Goal: Task Accomplishment & Management: Manage account settings

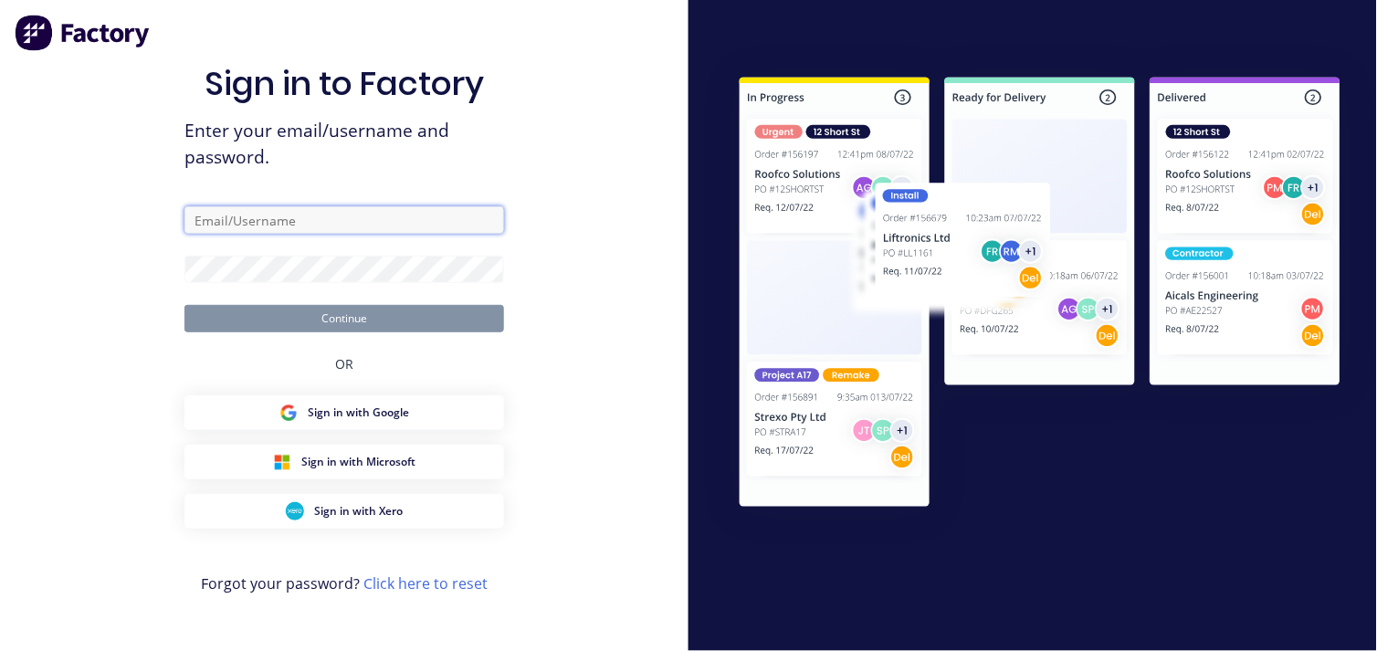
type input "[EMAIL_ADDRESS][DOMAIN_NAME]"
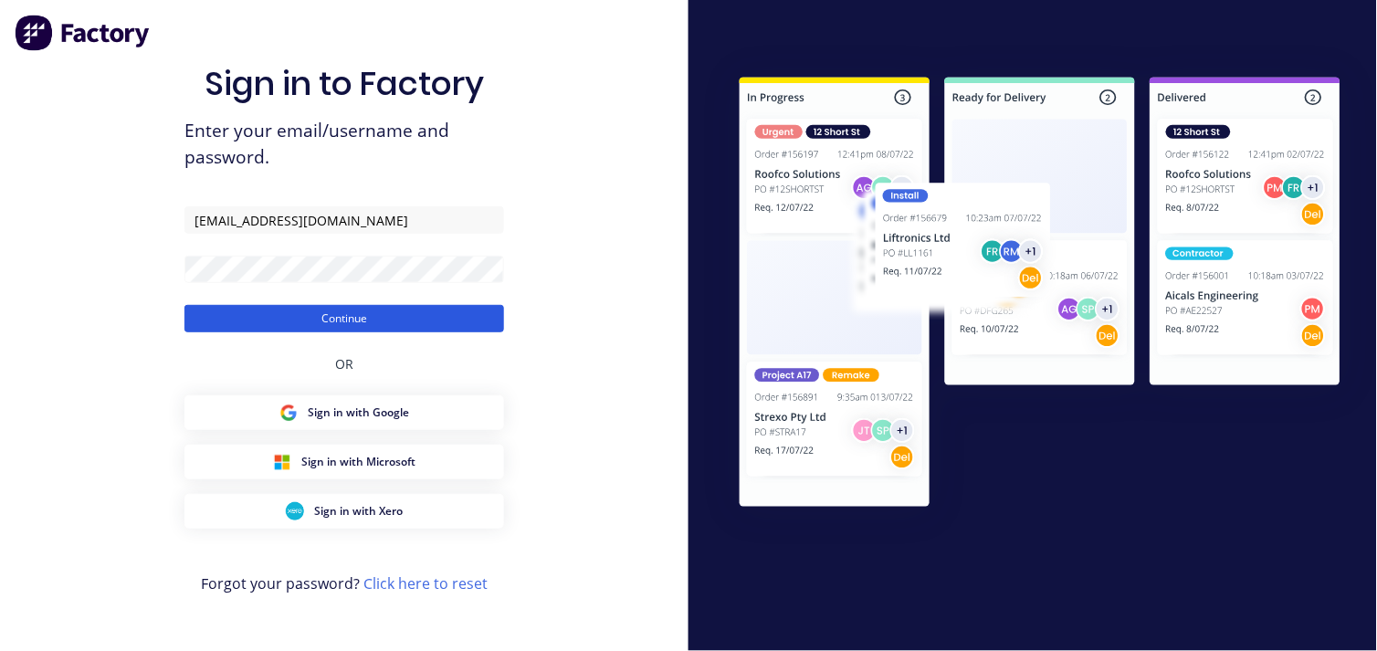
click at [350, 310] on button "Continue" at bounding box center [344, 318] width 320 height 27
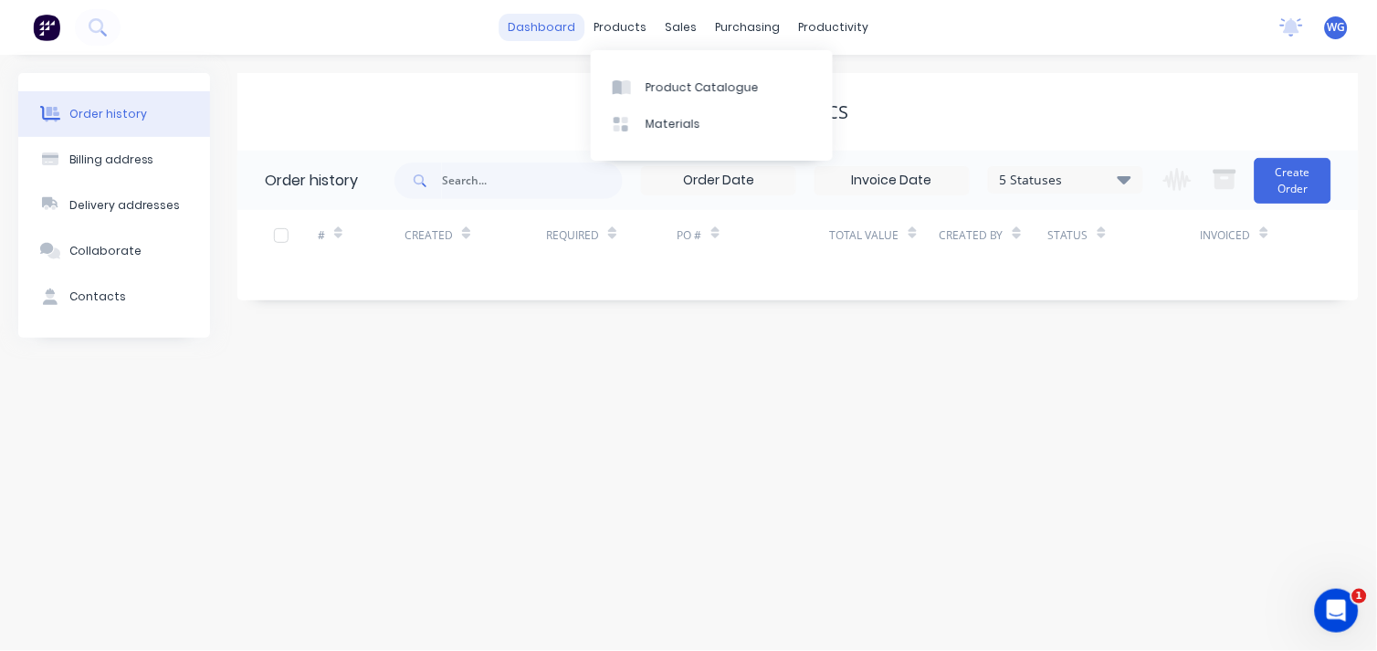
click at [567, 27] on link "dashboard" at bounding box center [542, 27] width 86 height 27
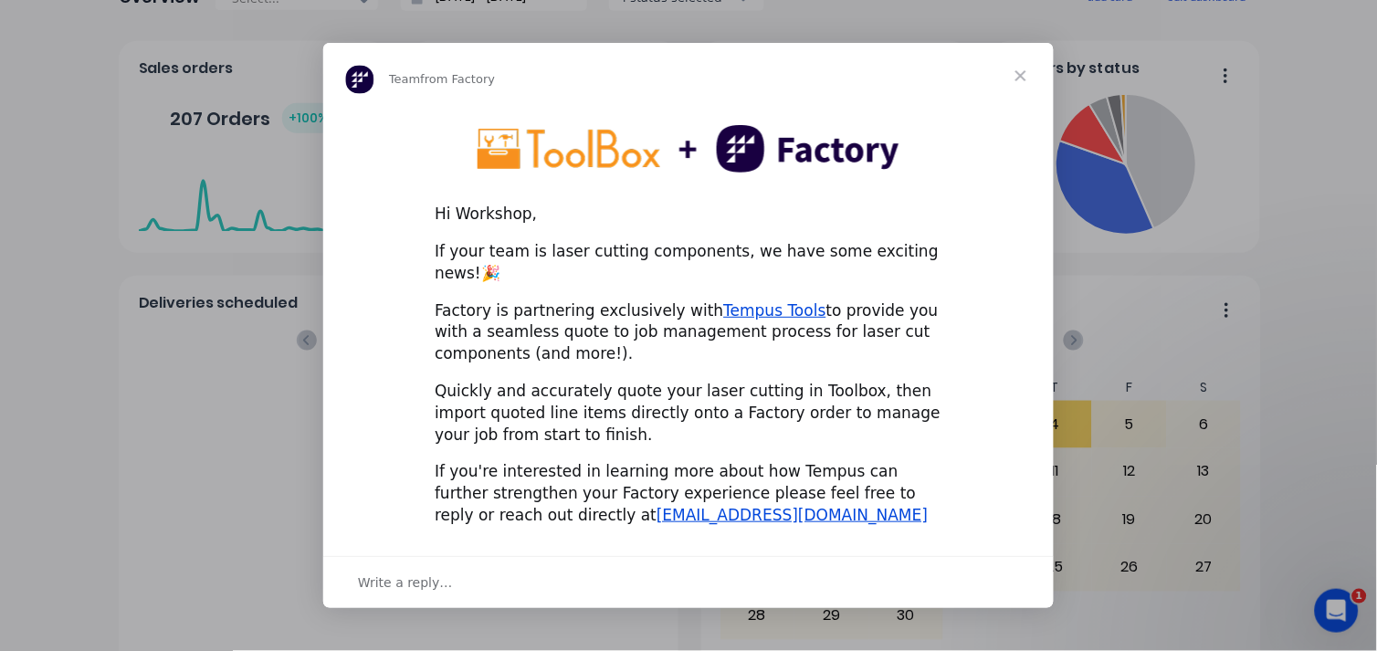
click at [1021, 83] on span "Close" at bounding box center [1021, 76] width 66 height 66
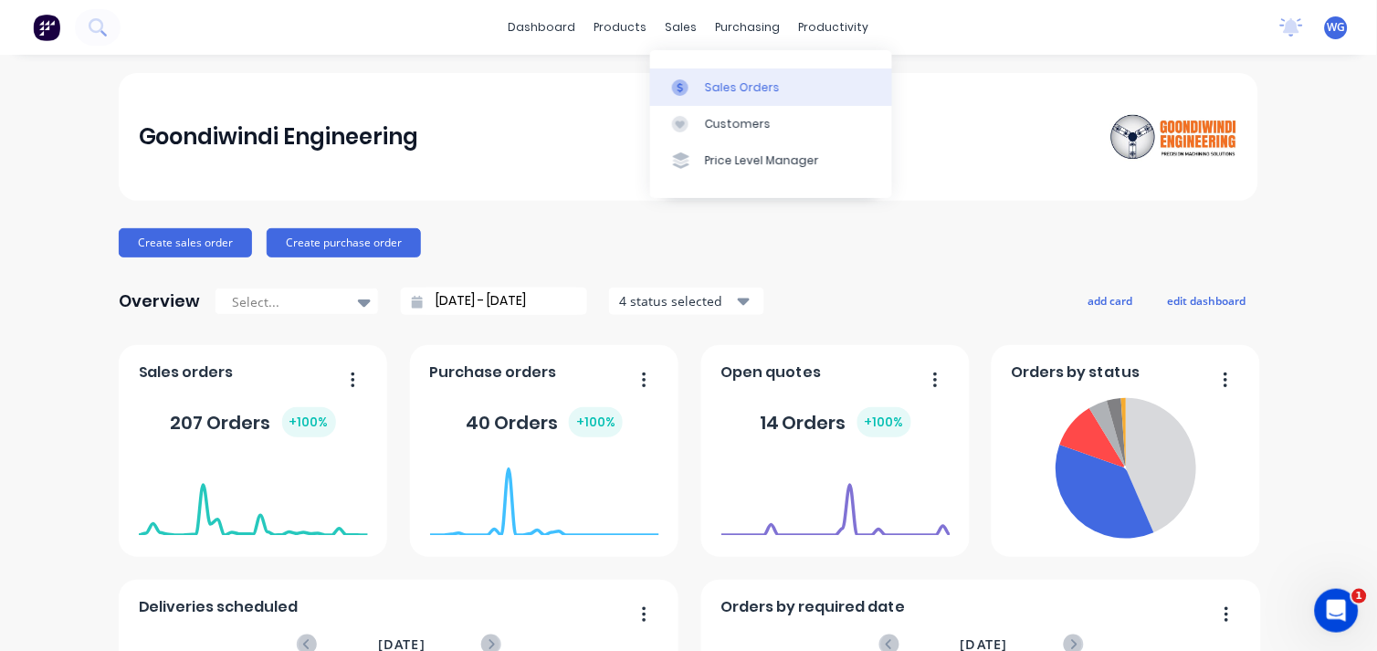
click at [713, 83] on div "Sales Orders" at bounding box center [742, 87] width 75 height 16
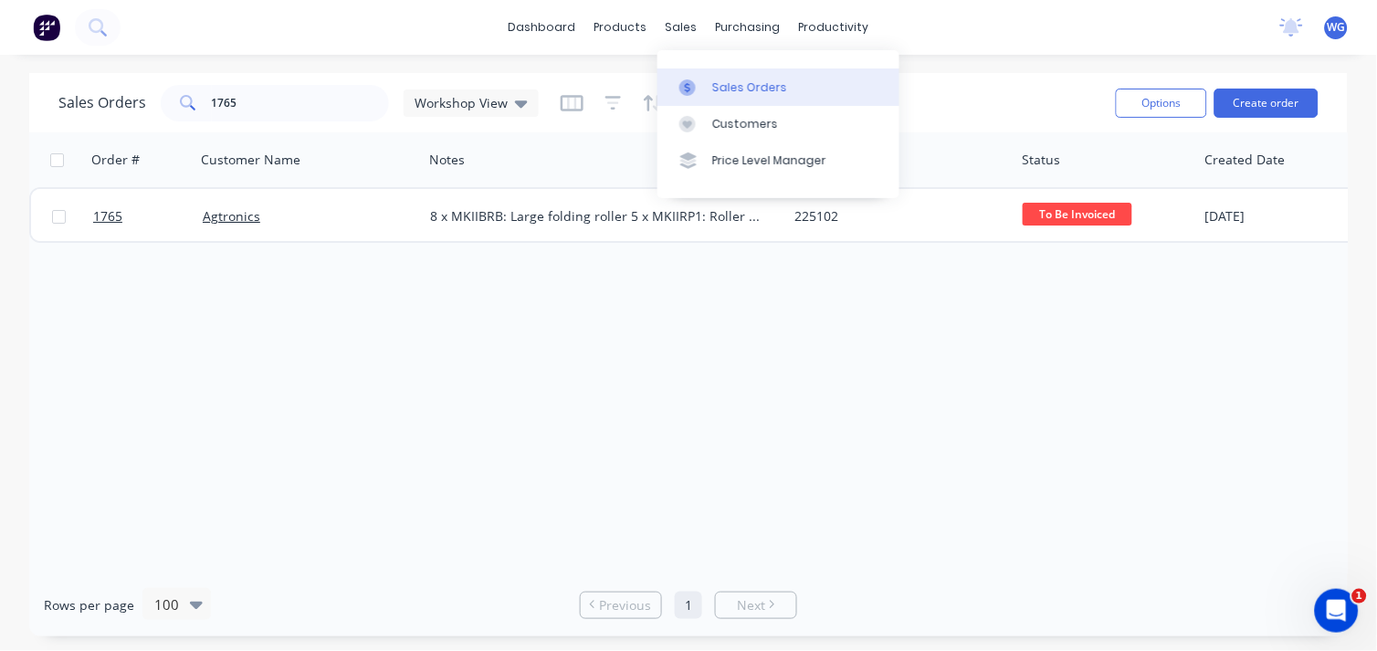
click at [708, 89] on link "Sales Orders" at bounding box center [778, 86] width 242 height 37
click at [215, 28] on div "dashboard products sales purchasing productivity dashboard products Product Cat…" at bounding box center [688, 27] width 1377 height 55
click at [203, 28] on div "dashboard products sales purchasing productivity dashboard products Product Cat…" at bounding box center [688, 27] width 1377 height 55
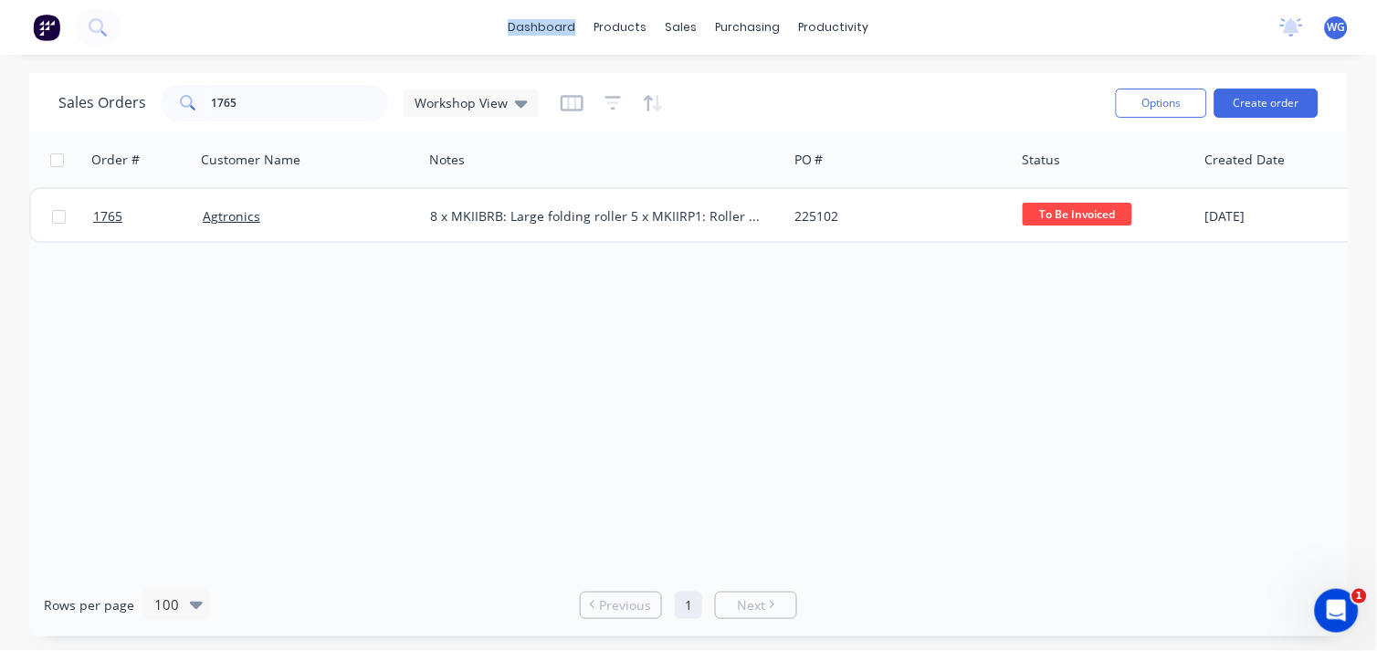
click at [203, 28] on div "dashboard products sales purchasing productivity dashboard products Product Cat…" at bounding box center [688, 27] width 1377 height 55
drag, startPoint x: 203, startPoint y: 28, endPoint x: 206, endPoint y: 368, distance: 339.6
click at [206, 368] on div "Order # Customer Name Notes PO # Status Created Date Accounting Order # Created…" at bounding box center [688, 352] width 1318 height 441
click at [199, 19] on div "dashboard products sales purchasing productivity dashboard products Product Cat…" at bounding box center [688, 27] width 1377 height 55
click at [242, 110] on input "1765" at bounding box center [301, 103] width 178 height 37
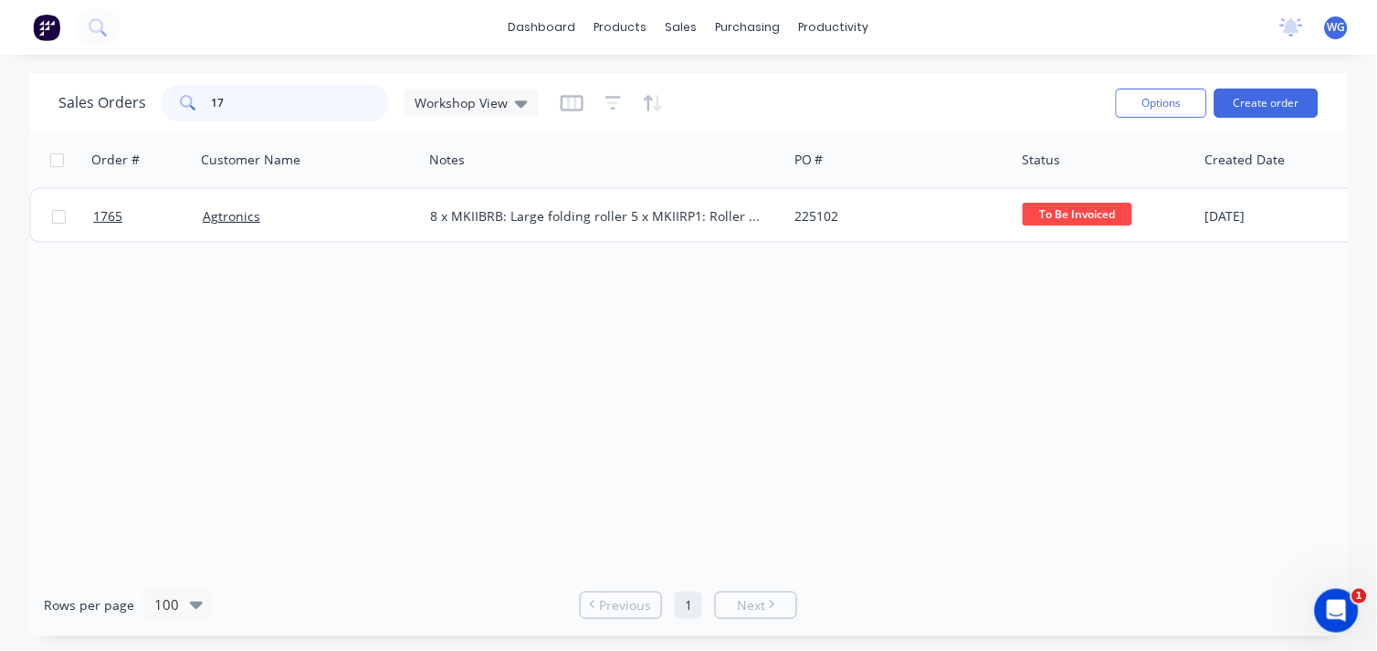
type input "1"
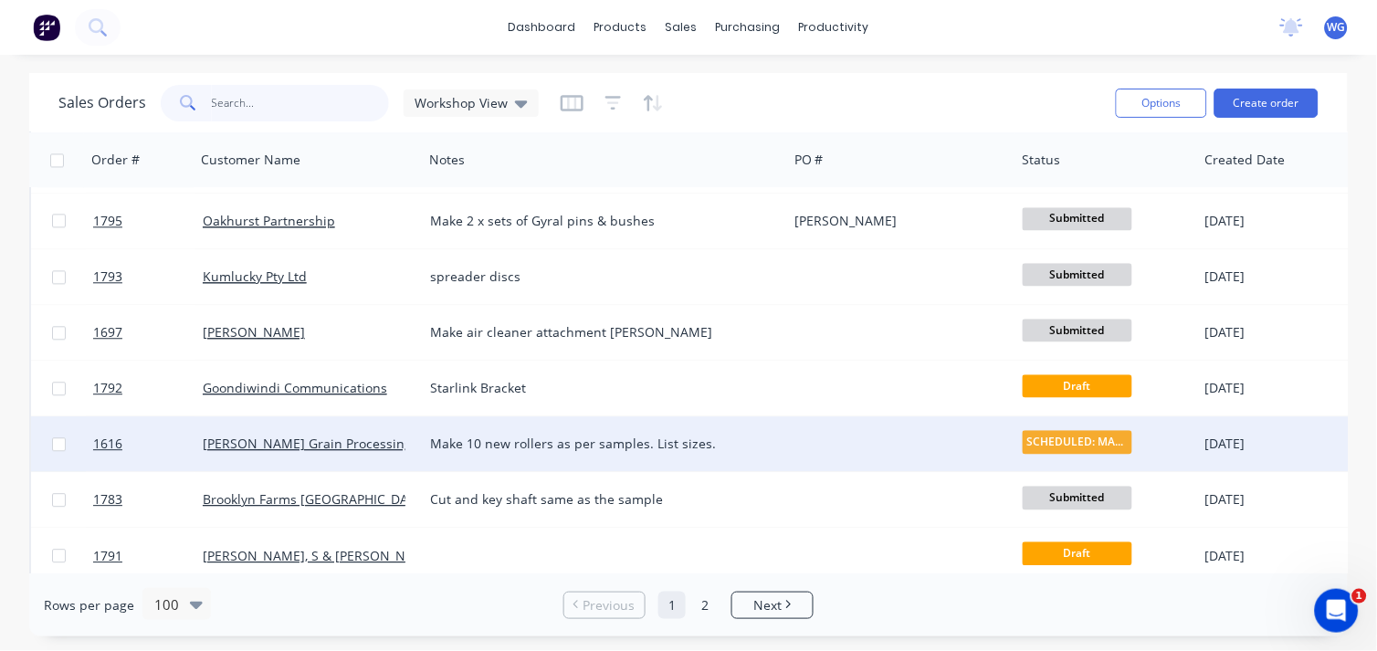
scroll to position [913, 0]
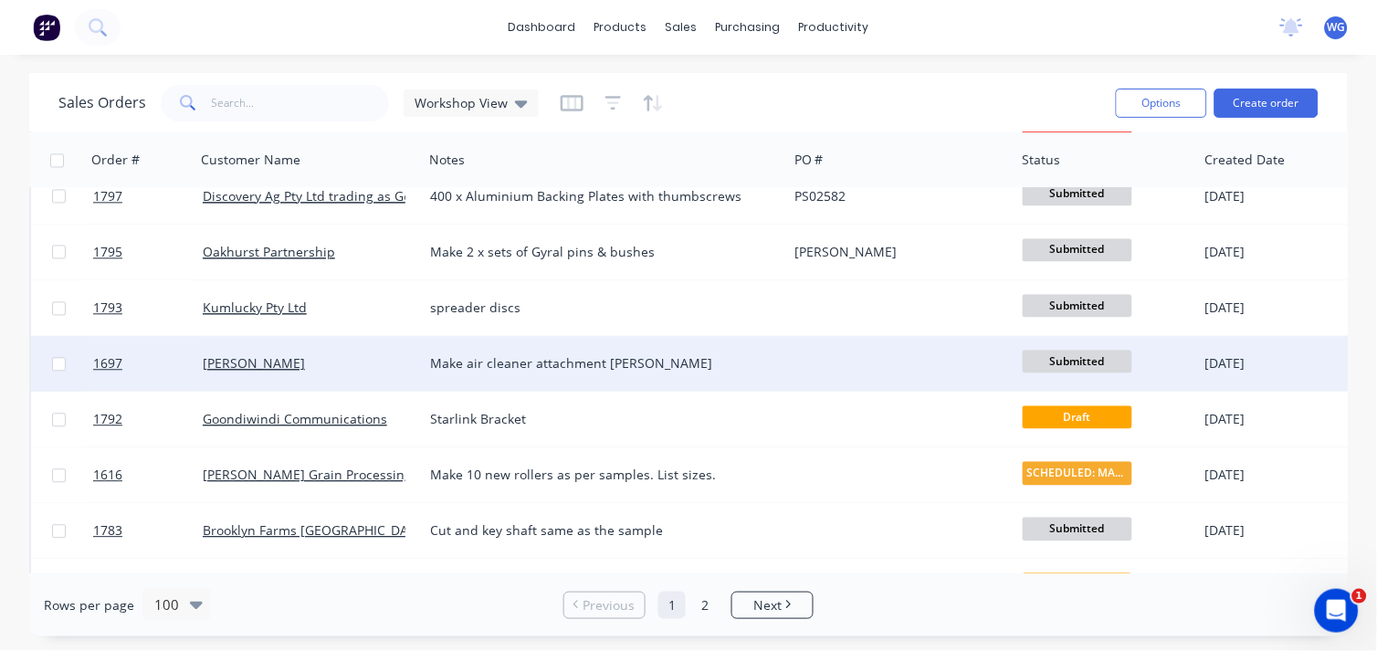
click at [1077, 363] on span "Submitted" at bounding box center [1077, 361] width 110 height 23
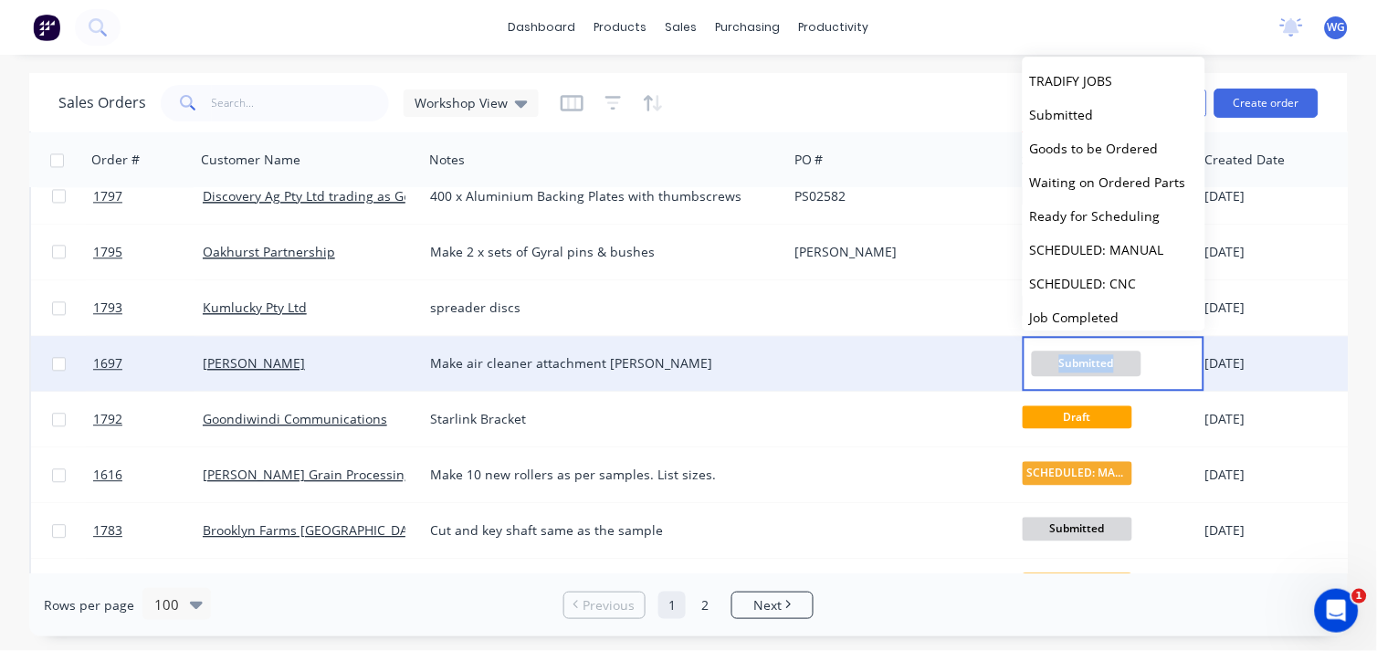
click at [1077, 363] on span "Submitted" at bounding box center [1087, 363] width 110 height 25
drag, startPoint x: 1077, startPoint y: 363, endPoint x: 979, endPoint y: 372, distance: 99.0
click at [979, 372] on div at bounding box center [900, 363] width 227 height 55
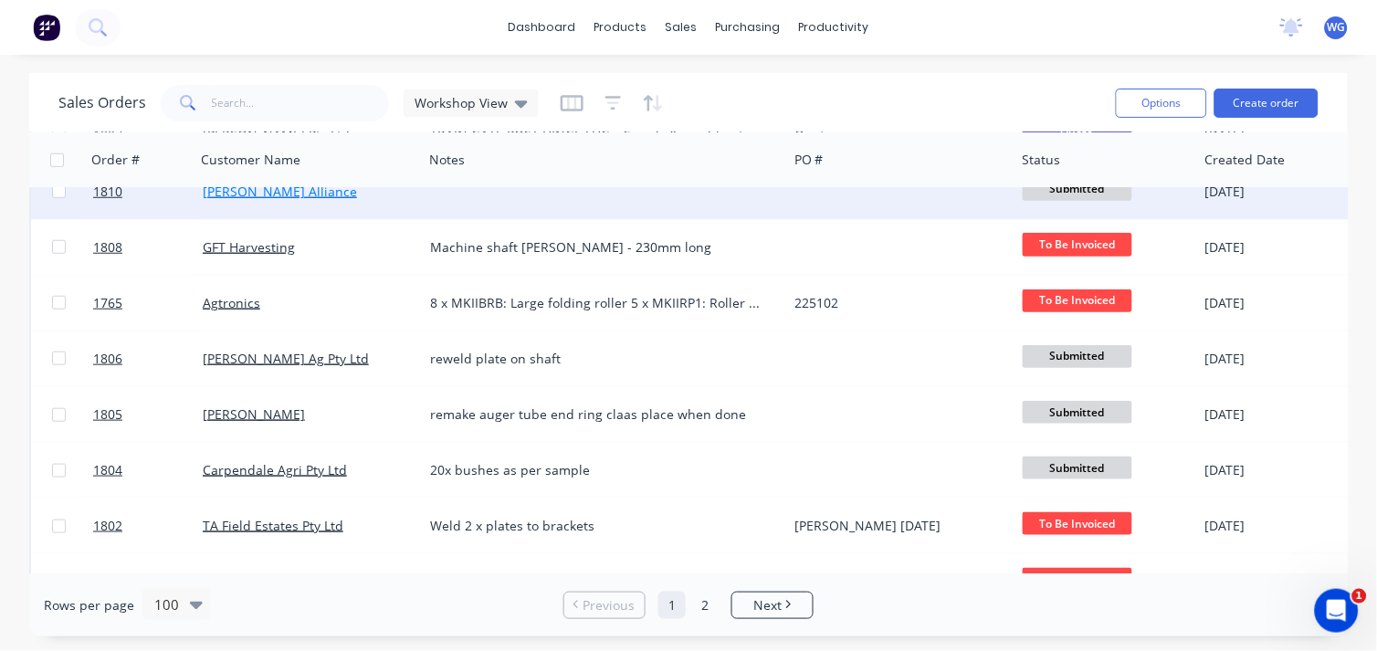
scroll to position [405, 0]
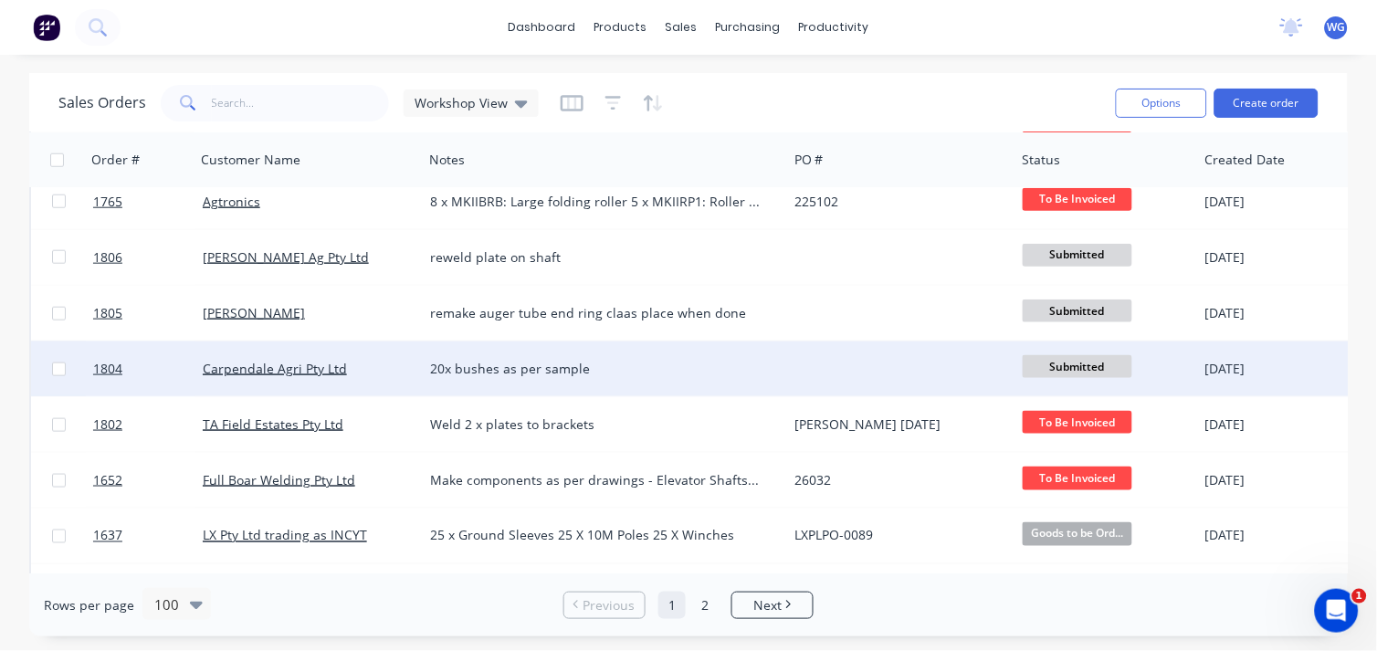
drag, startPoint x: 289, startPoint y: 368, endPoint x: 1094, endPoint y: 362, distance: 804.3
click at [1094, 362] on span "Submitted" at bounding box center [1077, 366] width 110 height 23
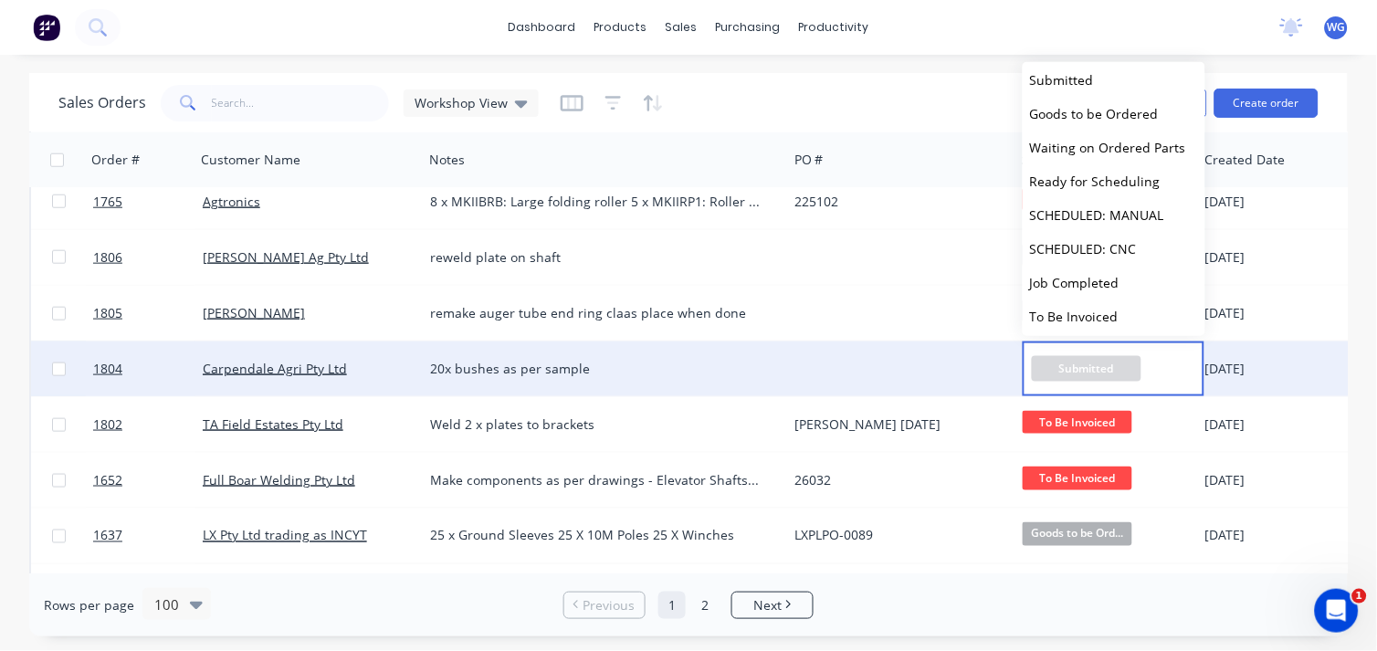
scroll to position [80, 0]
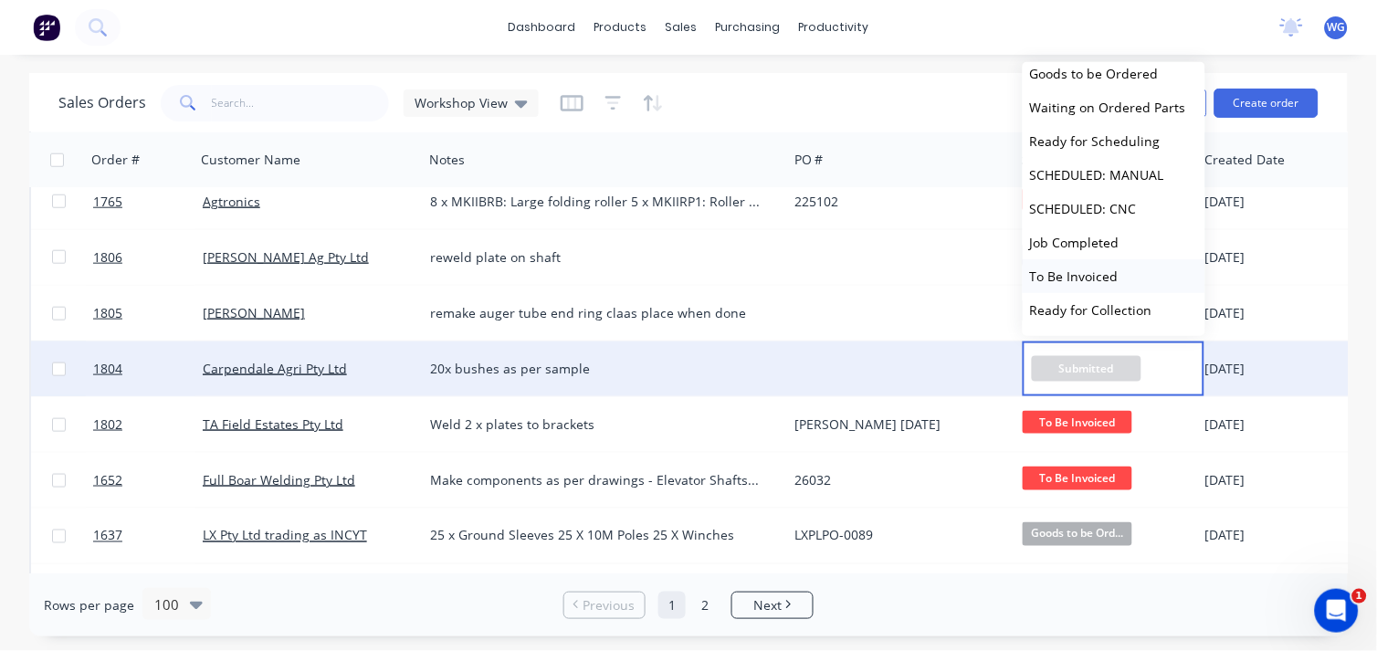
click at [1087, 277] on span "To Be Invoiced" at bounding box center [1074, 275] width 89 height 17
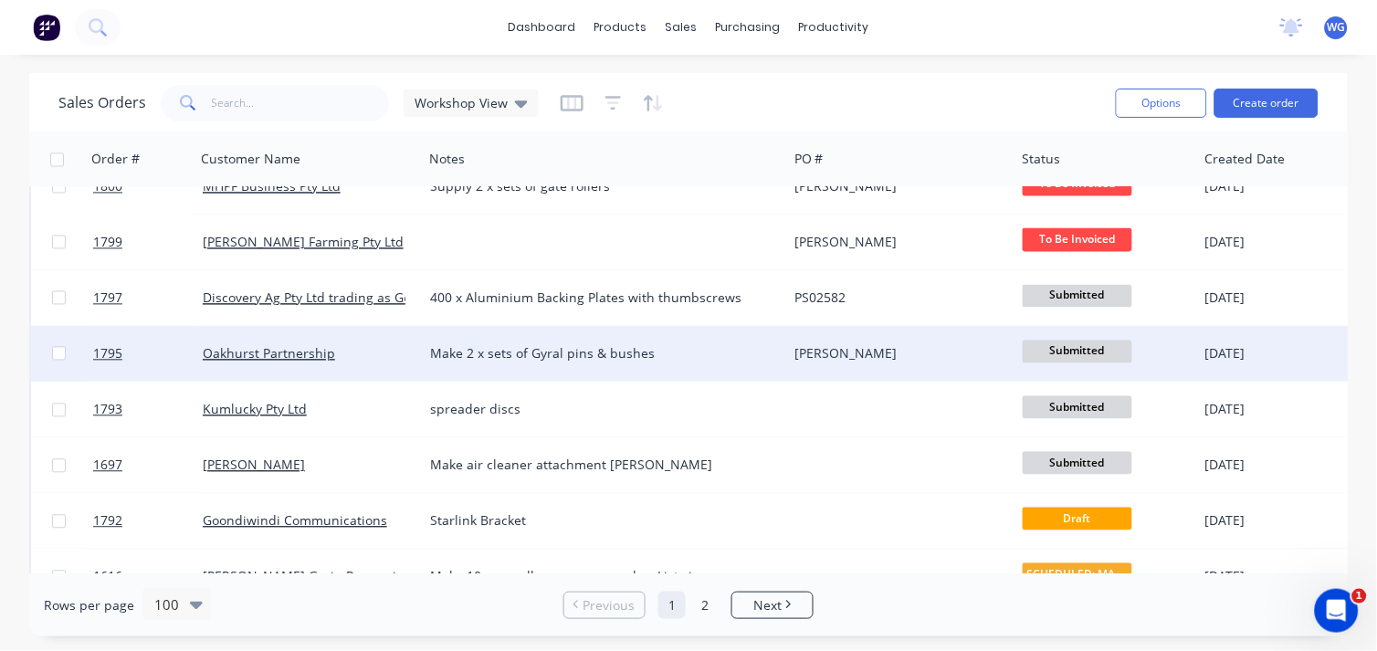
scroll to position [913, 0]
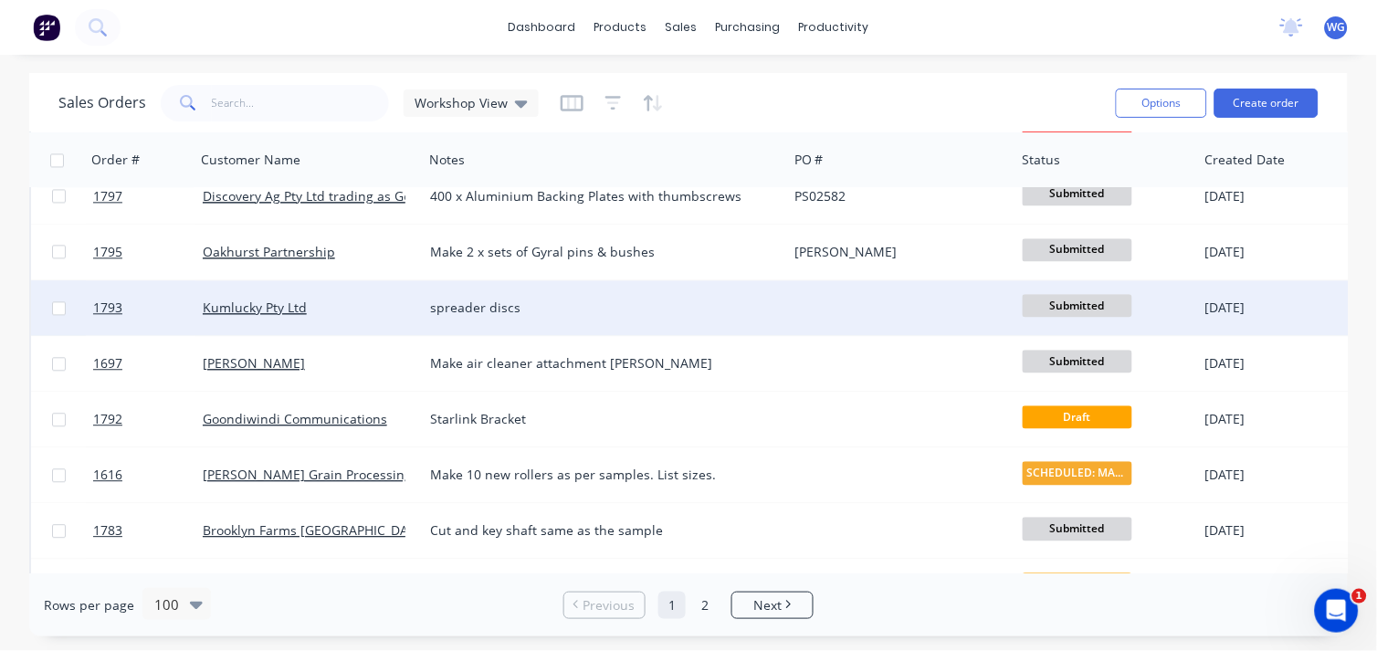
click at [1073, 301] on span "Submitted" at bounding box center [1077, 305] width 110 height 23
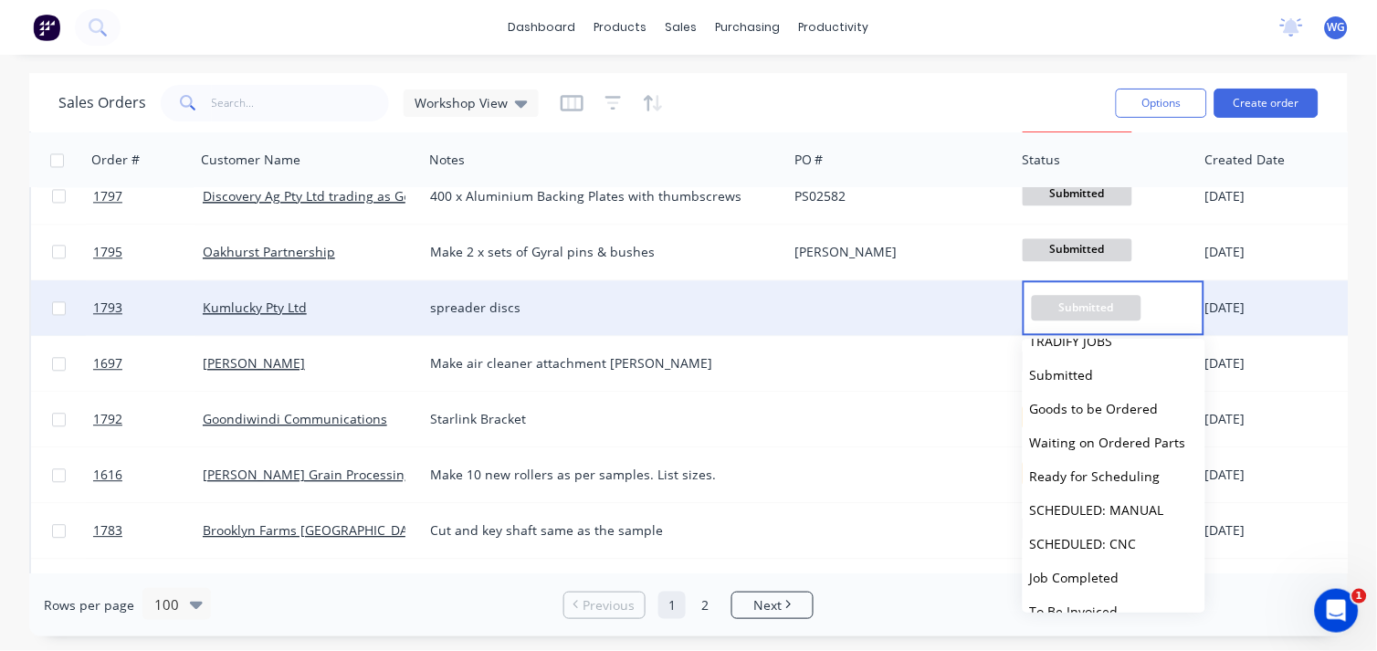
scroll to position [40, 0]
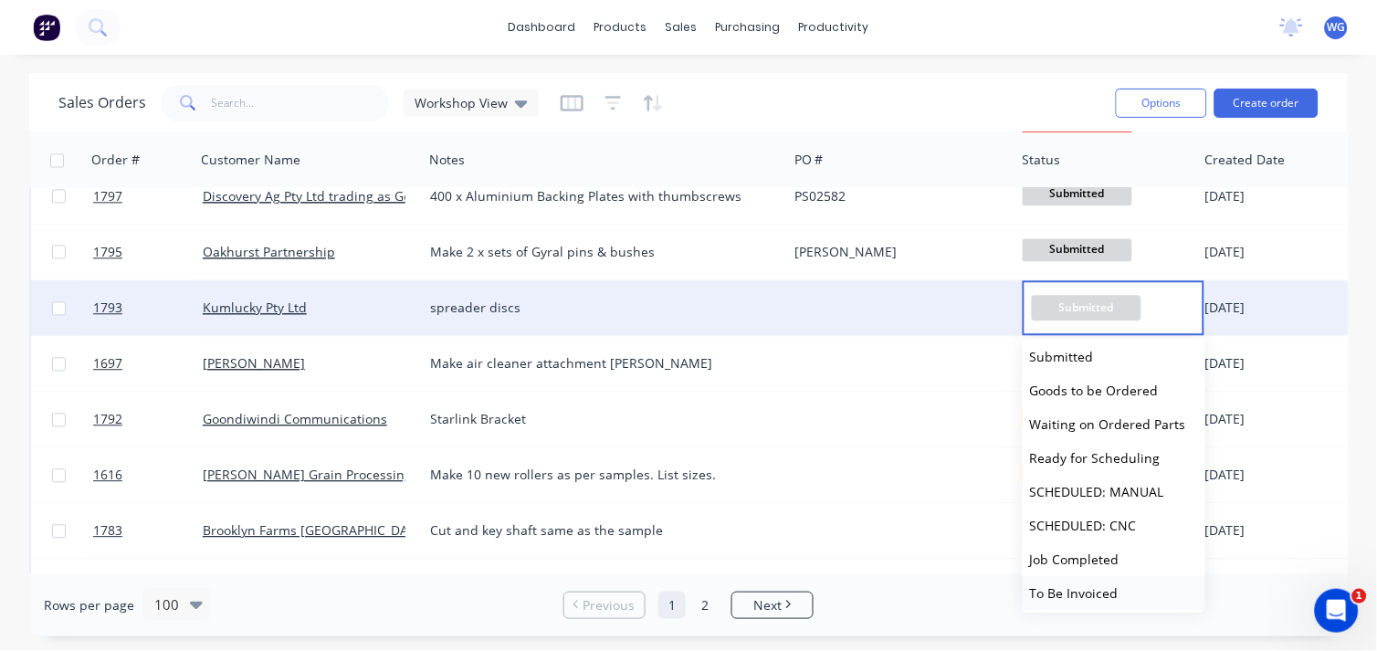
click at [1082, 593] on span "To Be Invoiced" at bounding box center [1074, 592] width 89 height 17
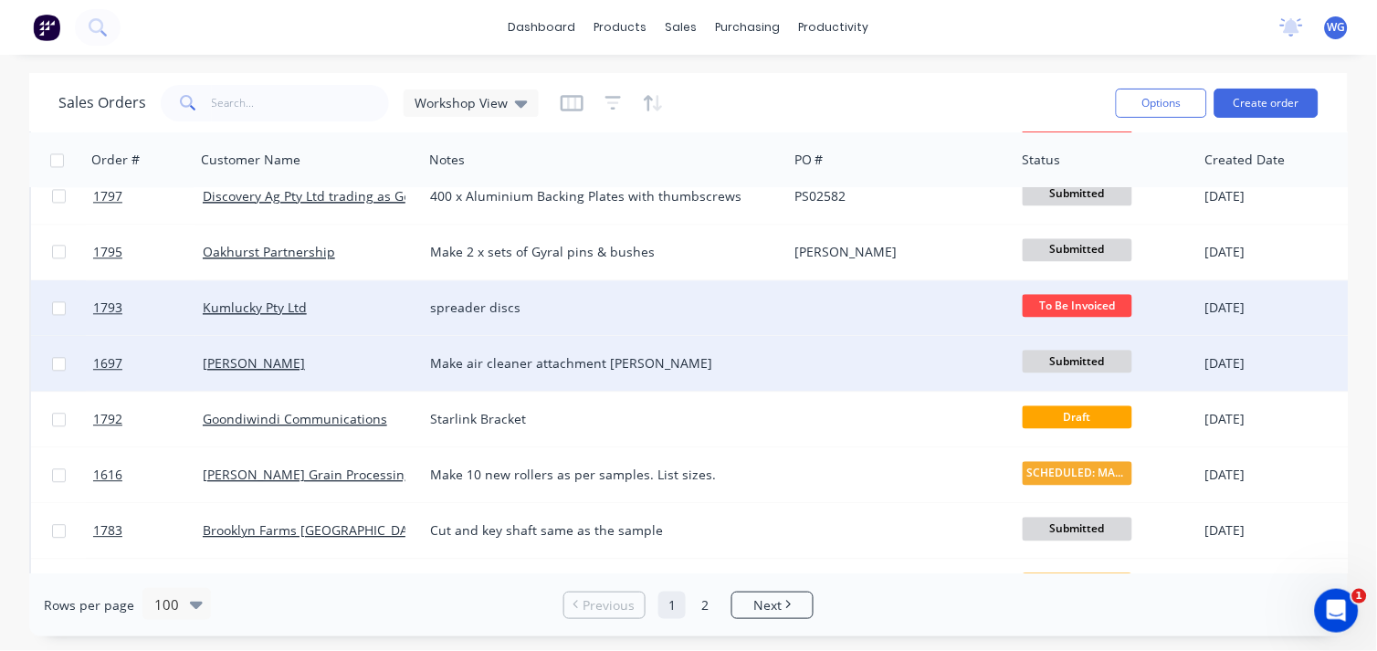
click at [1068, 366] on span "Submitted" at bounding box center [1077, 361] width 110 height 23
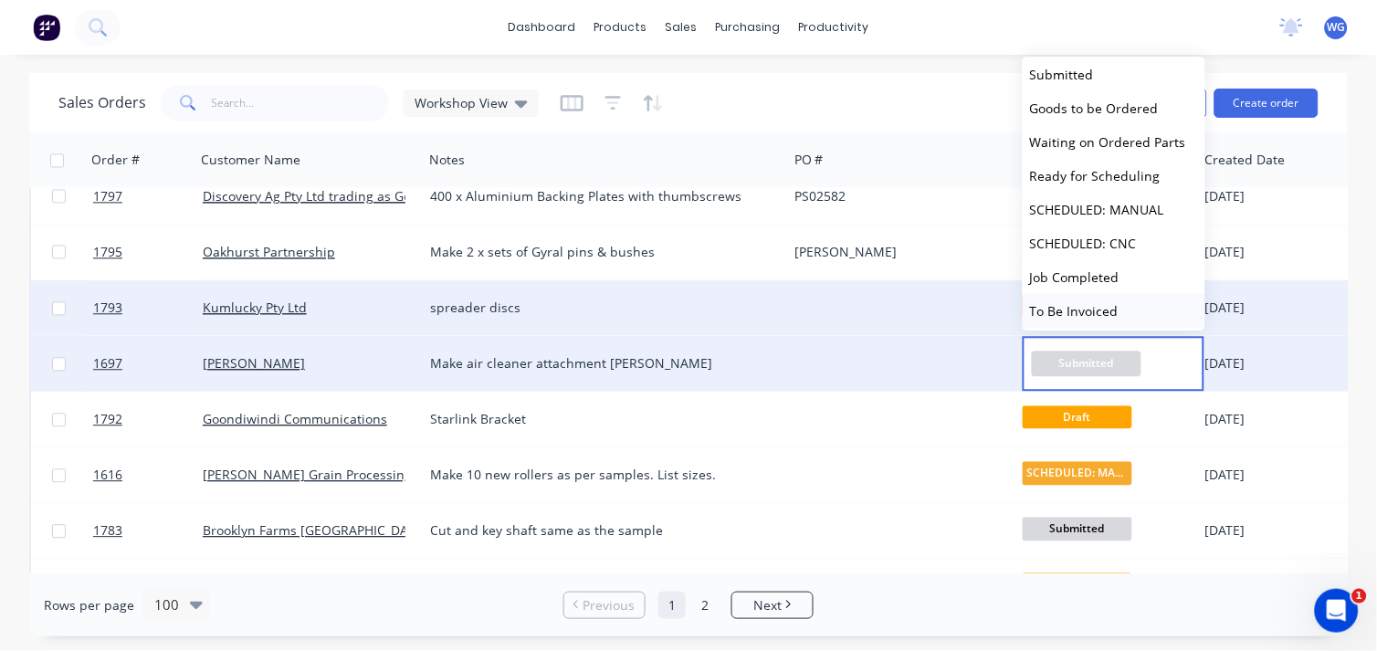
click at [1110, 307] on span "To Be Invoiced" at bounding box center [1074, 310] width 89 height 17
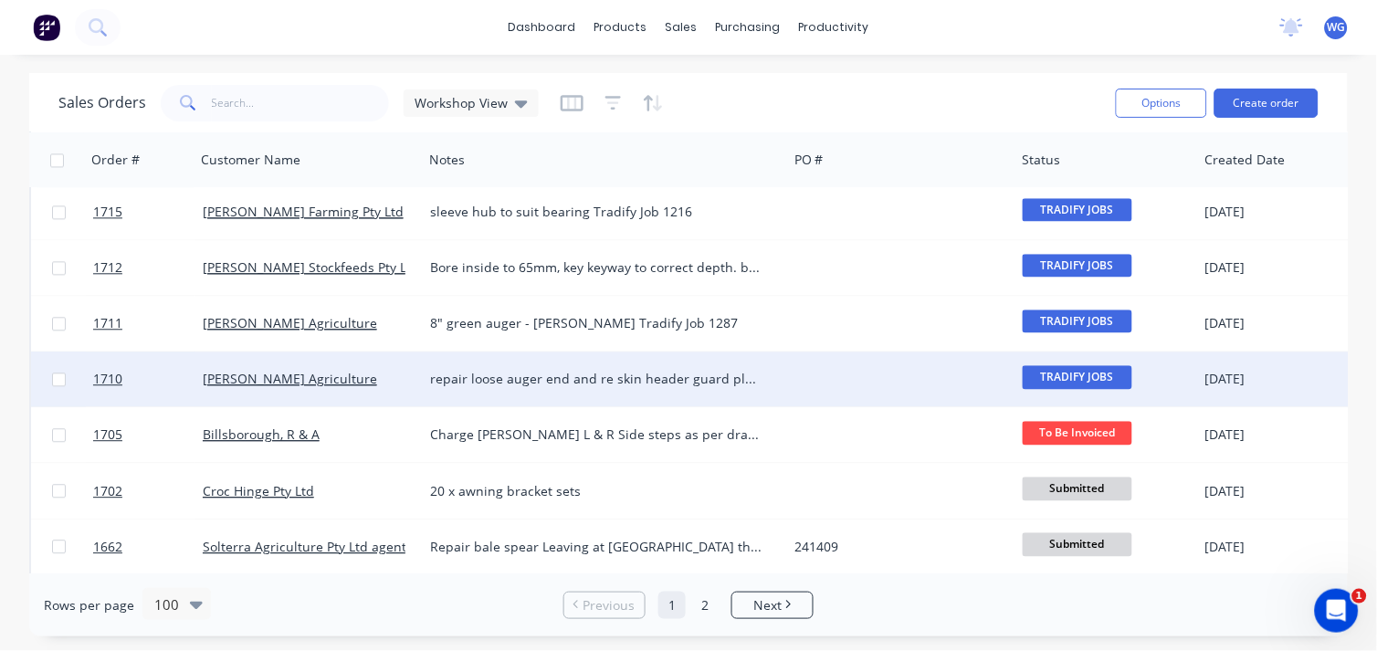
scroll to position [4057, 0]
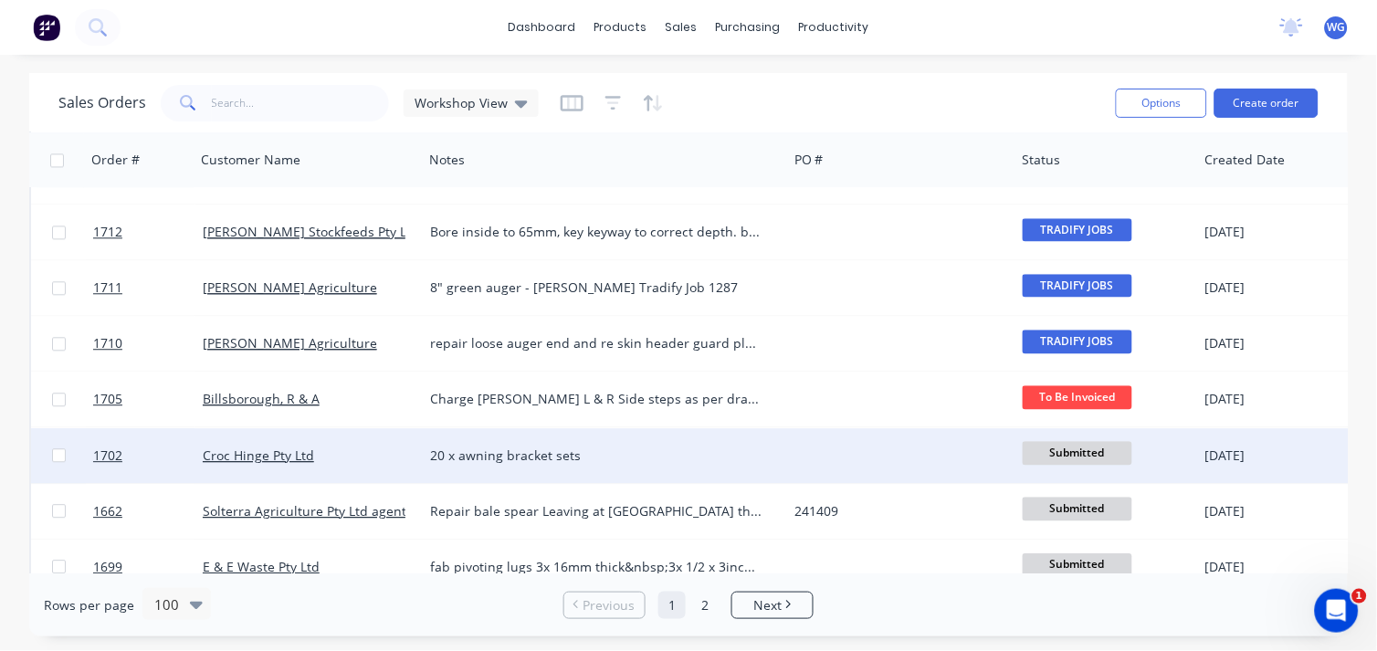
click at [1052, 456] on span "Submitted" at bounding box center [1077, 452] width 110 height 23
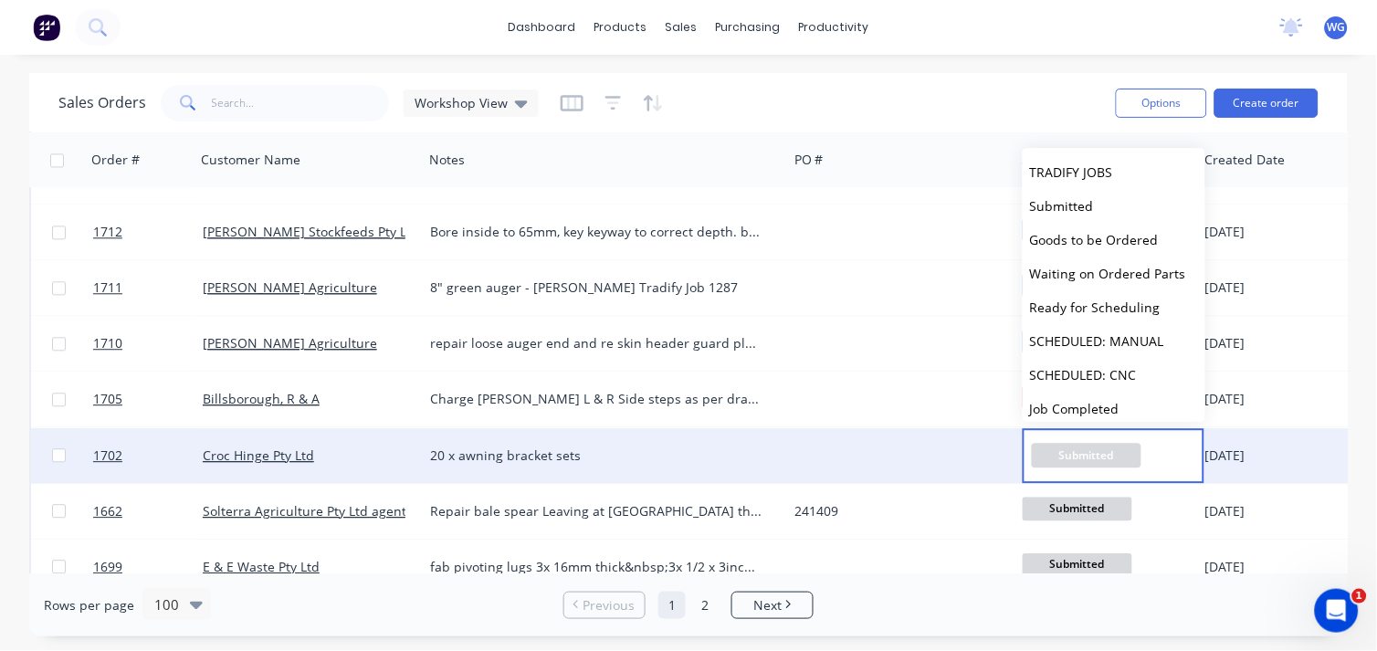
scroll to position [40, 0]
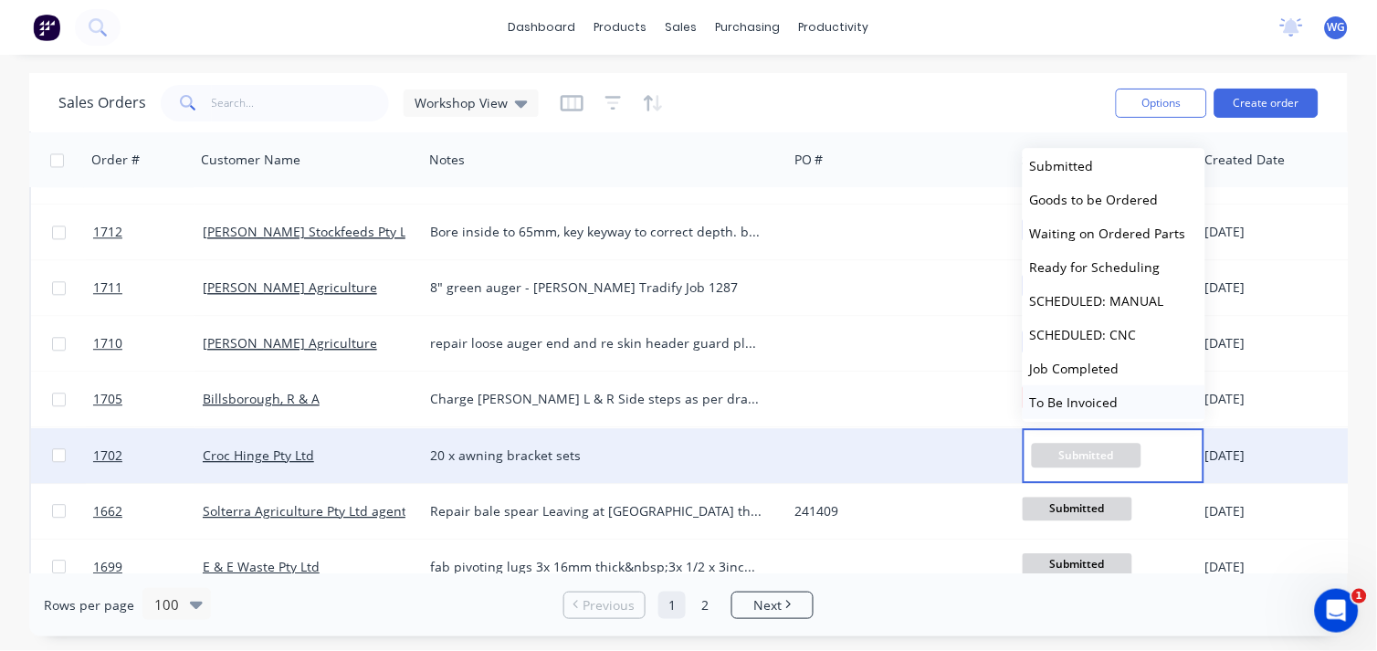
click at [1081, 402] on span "To Be Invoiced" at bounding box center [1074, 401] width 89 height 17
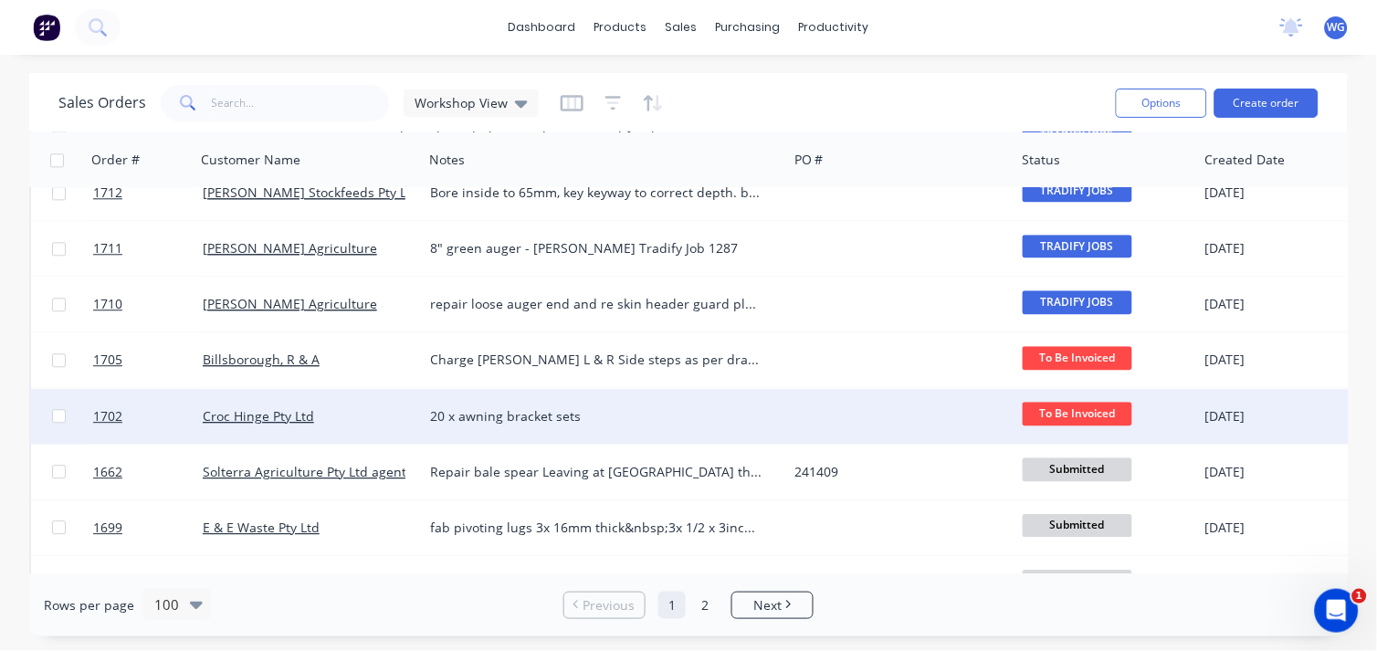
scroll to position [4158, 0]
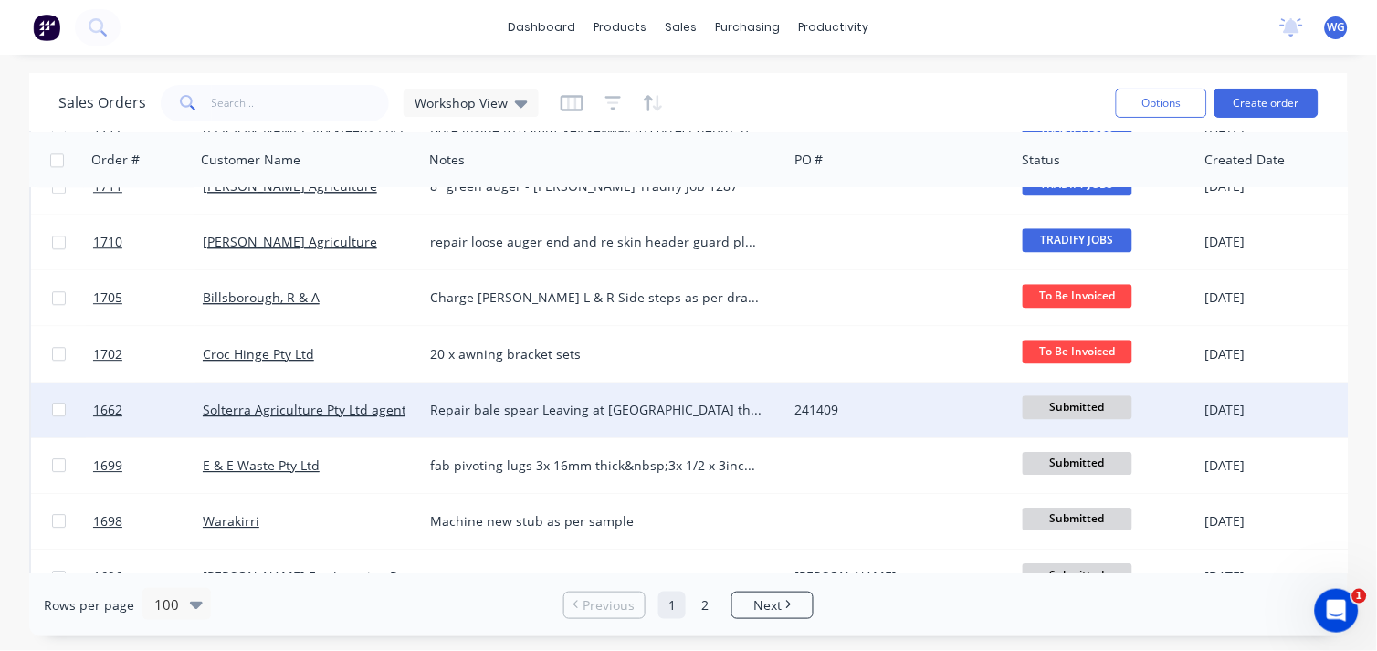
click at [1038, 408] on span "Submitted" at bounding box center [1077, 406] width 110 height 23
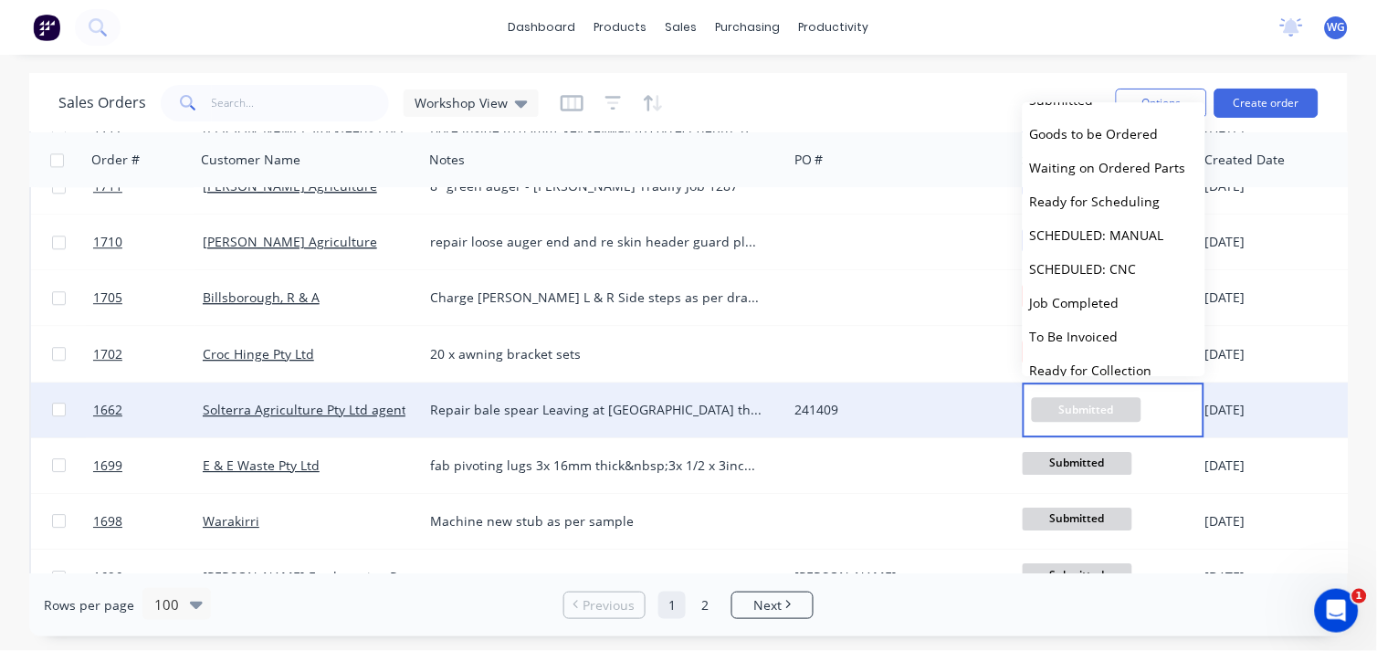
scroll to position [80, 0]
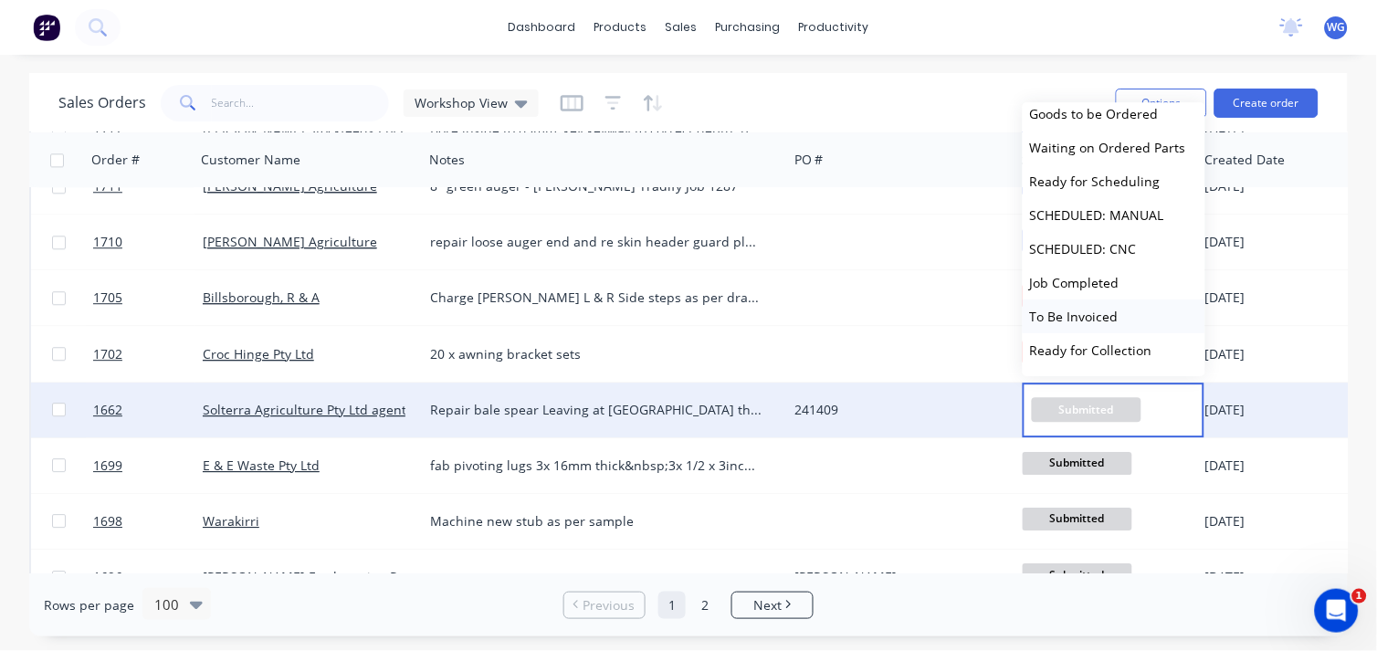
click at [1094, 311] on span "To Be Invoiced" at bounding box center [1074, 316] width 89 height 17
